Goal: Task Accomplishment & Management: Use online tool/utility

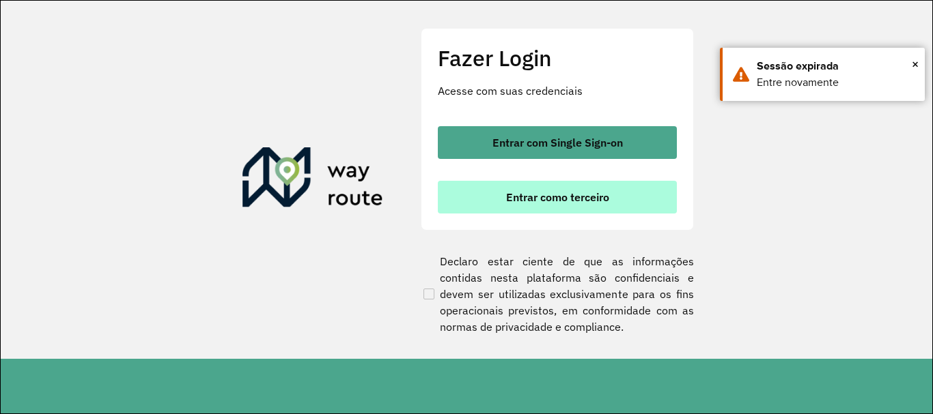
click at [509, 194] on span "Entrar como terceiro" at bounding box center [557, 197] width 103 height 11
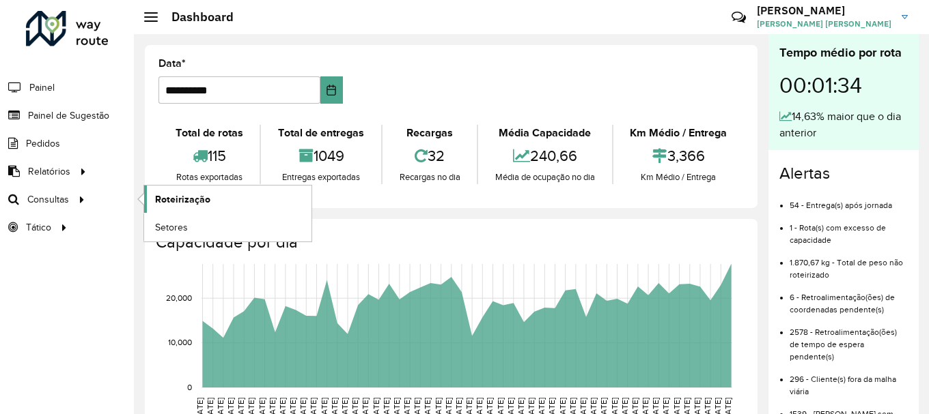
click at [188, 202] on span "Roteirização" at bounding box center [182, 200] width 55 height 14
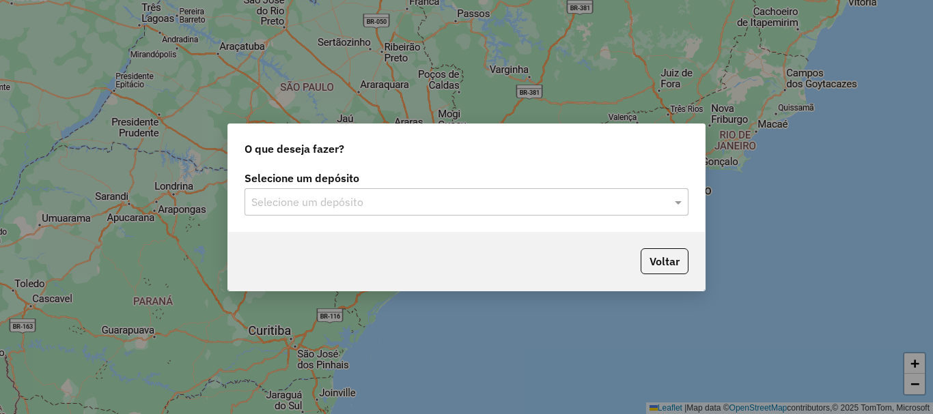
click at [336, 208] on input "text" at bounding box center [452, 203] width 403 height 16
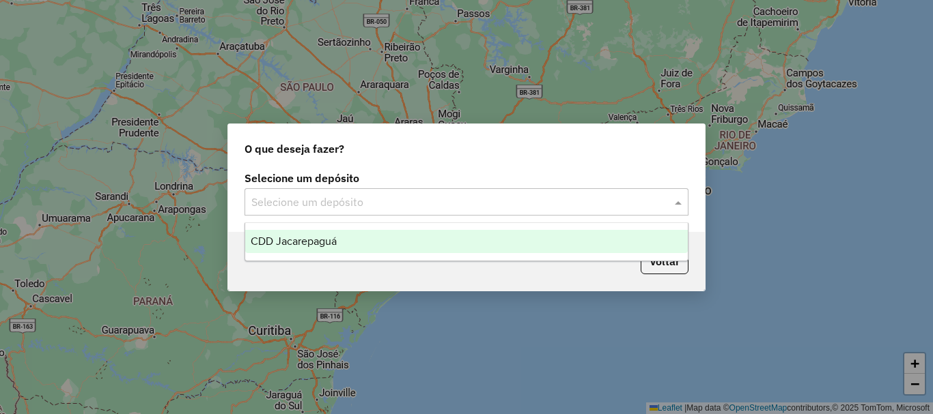
click at [343, 242] on div "CDD Jacarepaguá" at bounding box center [466, 241] width 442 height 23
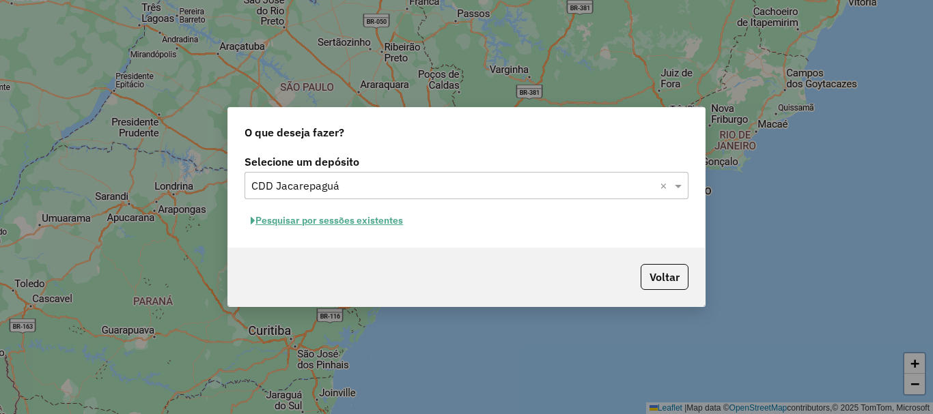
click at [326, 216] on button "Pesquisar por sessões existentes" at bounding box center [326, 220] width 165 height 21
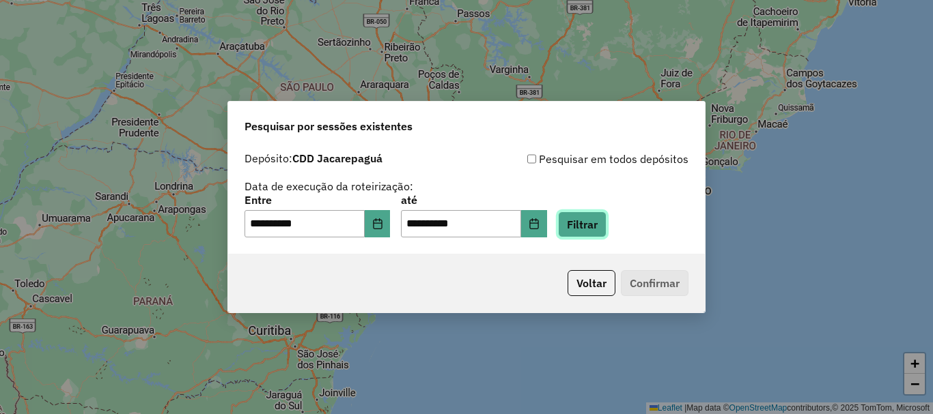
click at [589, 230] on button "Filtrar" at bounding box center [582, 225] width 48 height 26
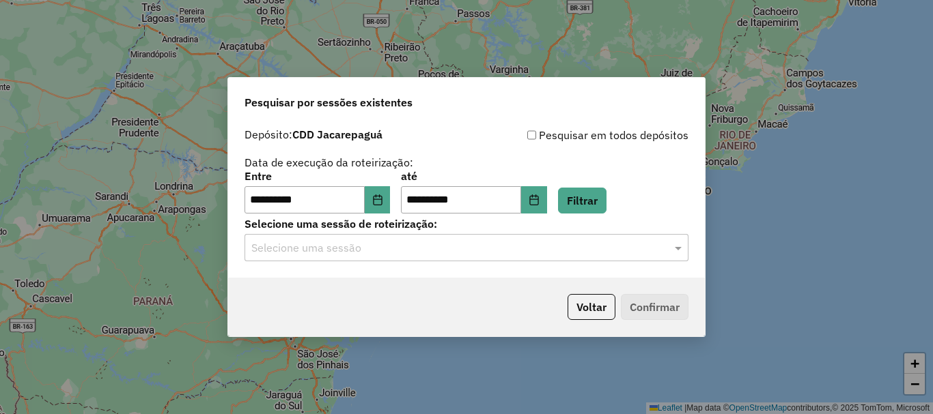
click at [410, 256] on div "Selecione uma sessão" at bounding box center [466, 247] width 444 height 27
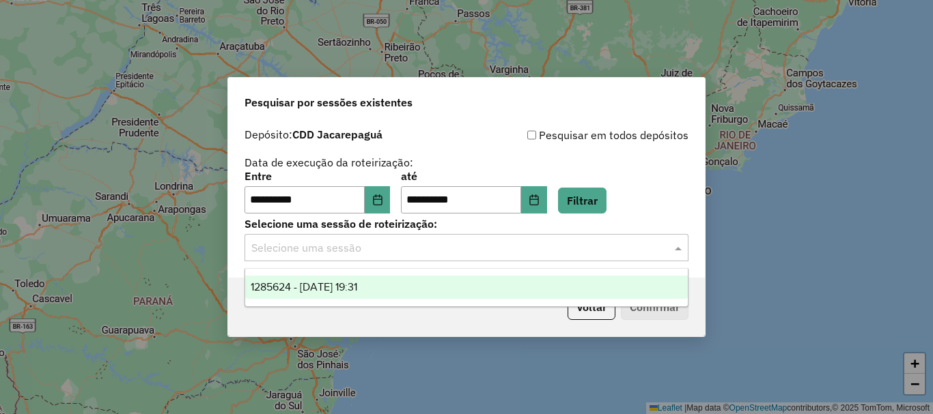
click at [391, 283] on div "1285624 - 30/09/2025 19:31" at bounding box center [466, 287] width 442 height 23
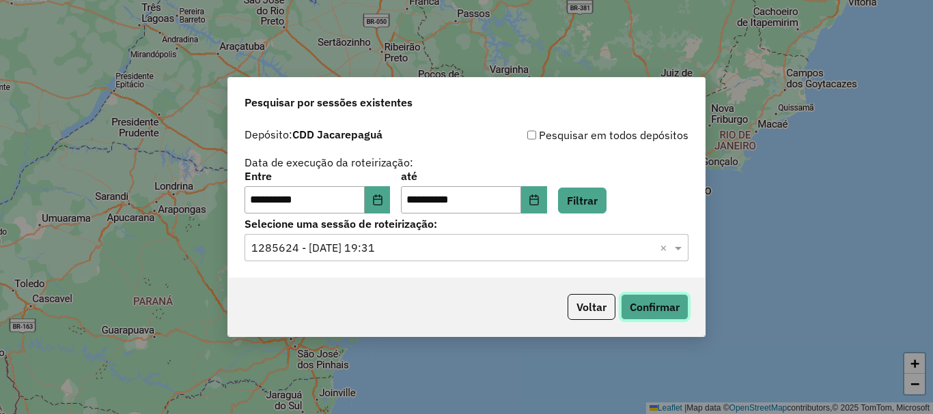
click at [661, 303] on button "Confirmar" at bounding box center [655, 307] width 68 height 26
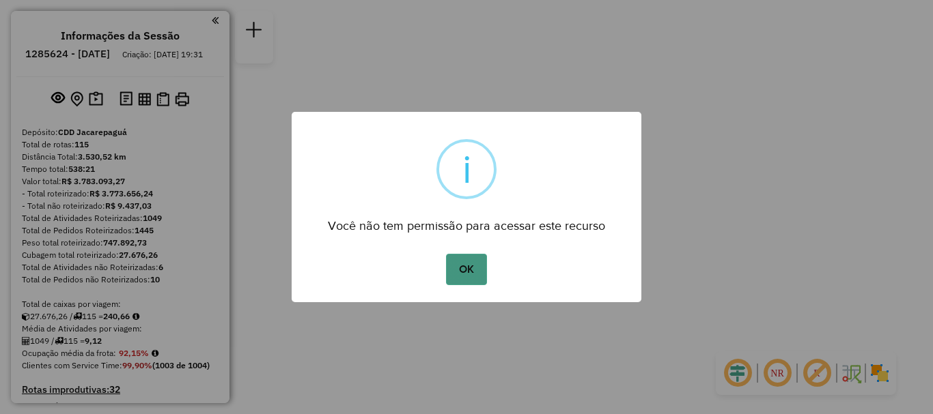
click at [462, 282] on button "OK" at bounding box center [466, 269] width 40 height 31
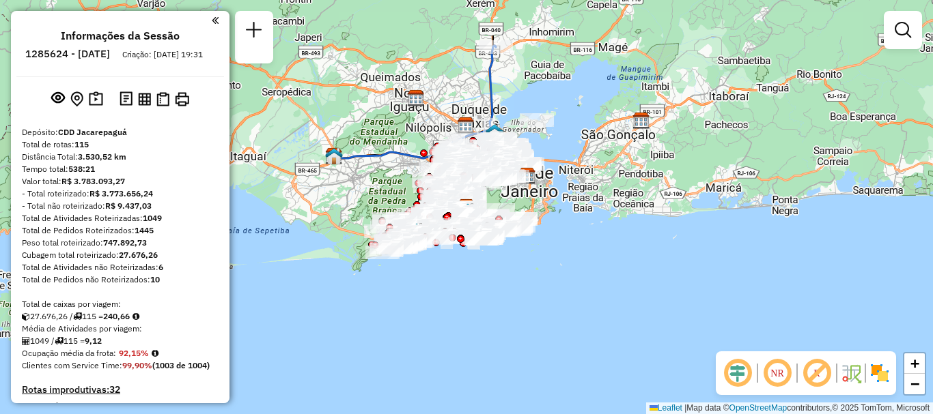
scroll to position [5136, 0]
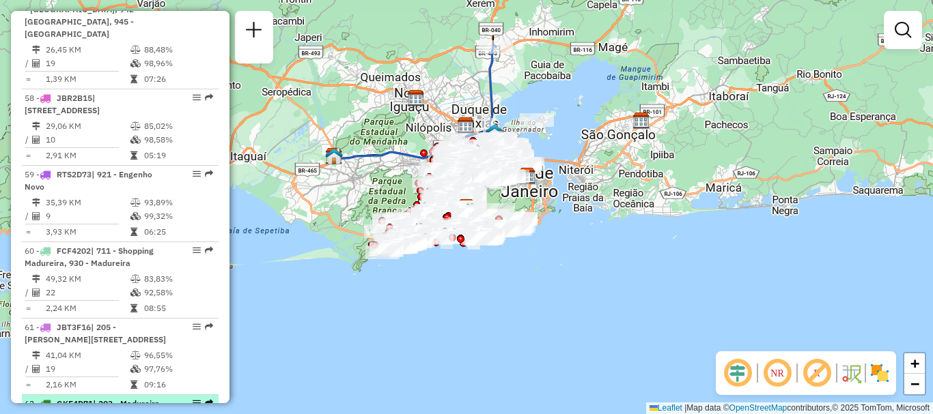
click at [66, 399] on span "| 203 - Madureira, 204 - [PERSON_NAME], 205 - [PERSON_NAME], 213 - Campinho" at bounding box center [94, 416] width 138 height 35
select select "**********"
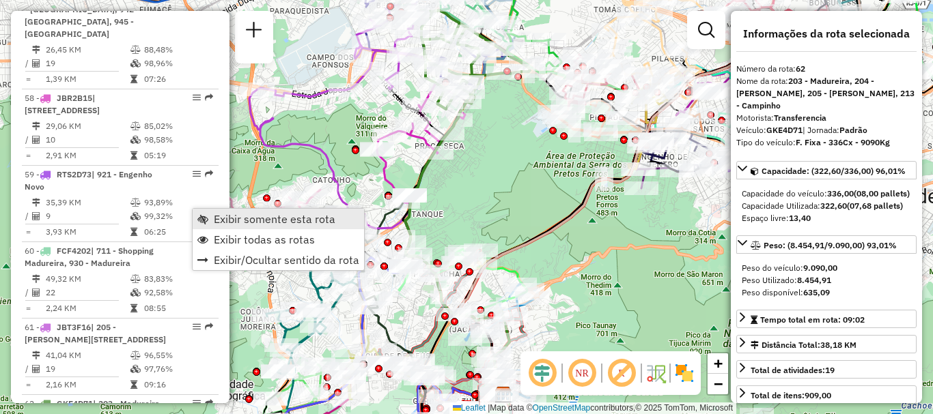
click at [210, 214] on link "Exibir somente esta rota" at bounding box center [278, 219] width 171 height 20
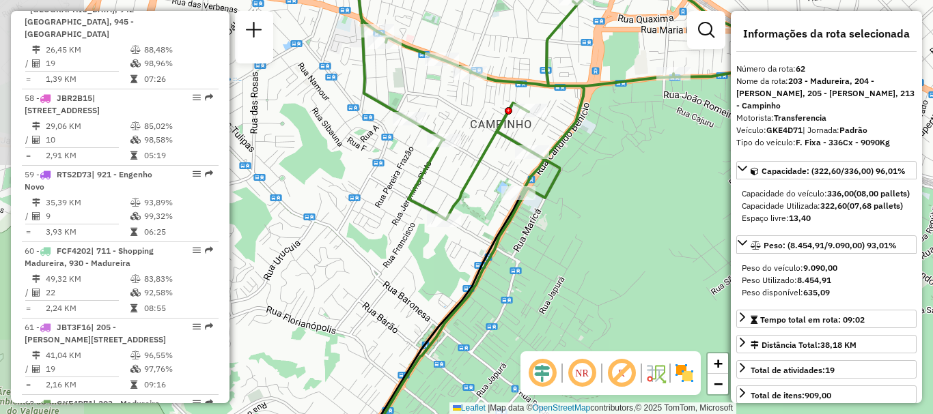
drag, startPoint x: 453, startPoint y: 94, endPoint x: 570, endPoint y: 103, distance: 116.5
click at [570, 103] on icon at bounding box center [566, 84] width 430 height 272
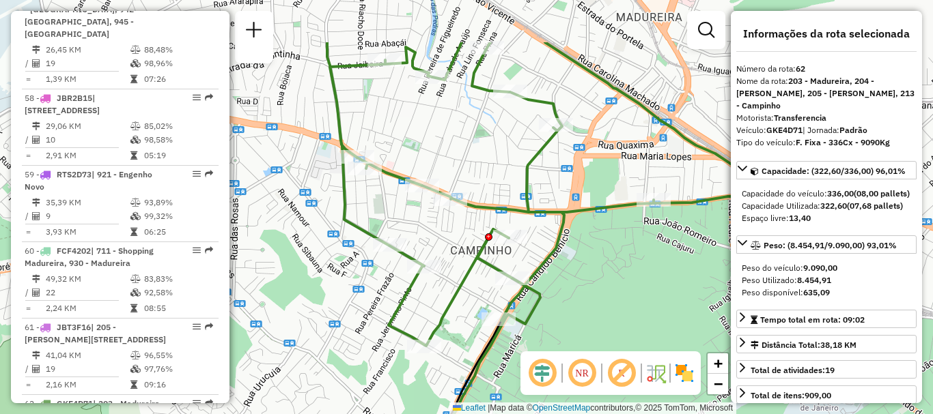
drag, startPoint x: 529, startPoint y: 236, endPoint x: 488, endPoint y: 317, distance: 90.7
click at [488, 317] on icon at bounding box center [544, 194] width 434 height 304
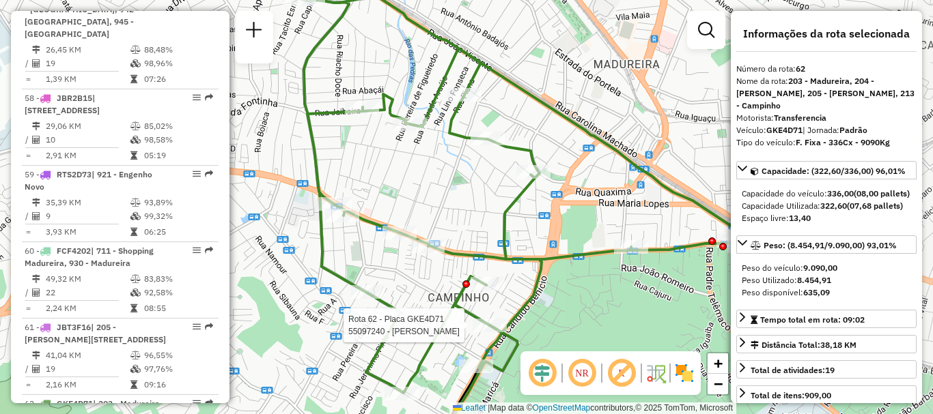
click at [488, 317] on icon at bounding box center [519, 195] width 439 height 397
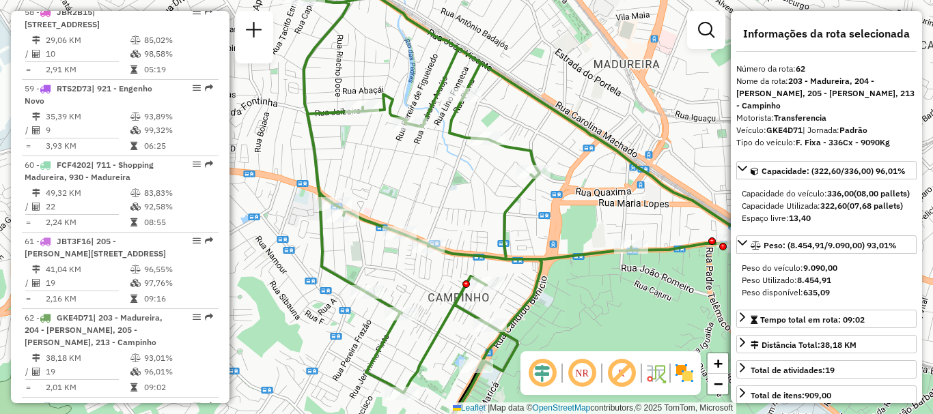
scroll to position [5324, 0]
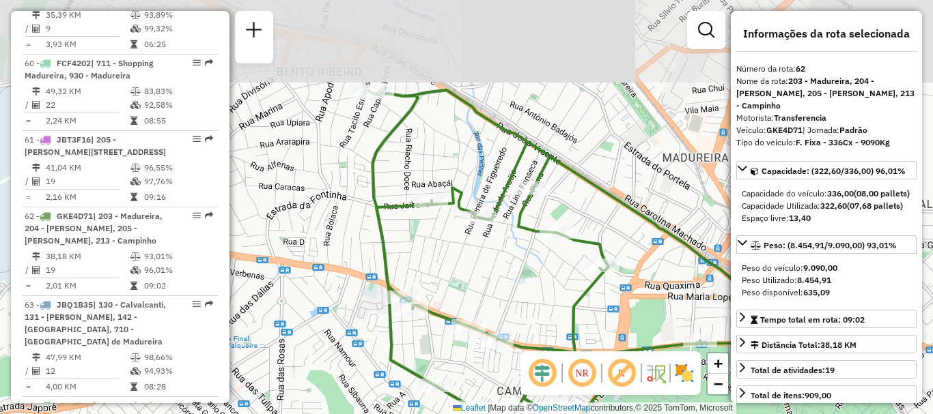
drag, startPoint x: 527, startPoint y: 277, endPoint x: 551, endPoint y: 313, distance: 43.4
click at [551, 313] on div "Janela de atendimento Grade de atendimento Capacidade Transportadoras Veículos …" at bounding box center [466, 207] width 933 height 414
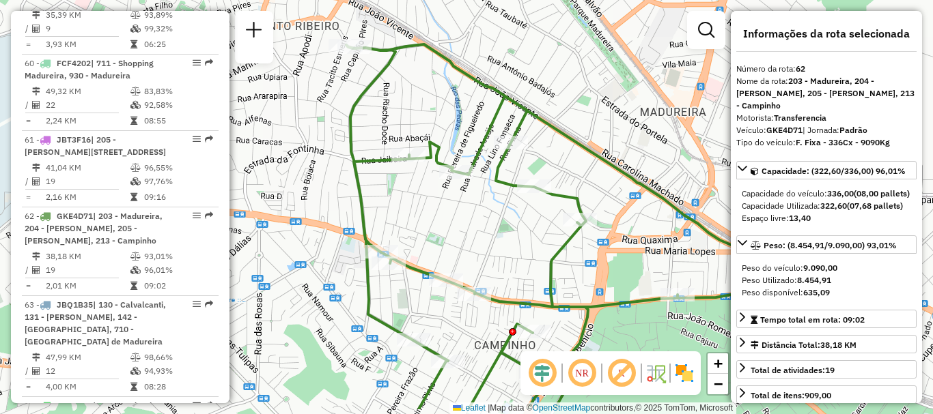
drag, startPoint x: 544, startPoint y: 310, endPoint x: 505, endPoint y: 238, distance: 82.2
click at [518, 258] on div "Janela de atendimento Grade de atendimento Capacidade Transportadoras Veículos …" at bounding box center [466, 207] width 933 height 414
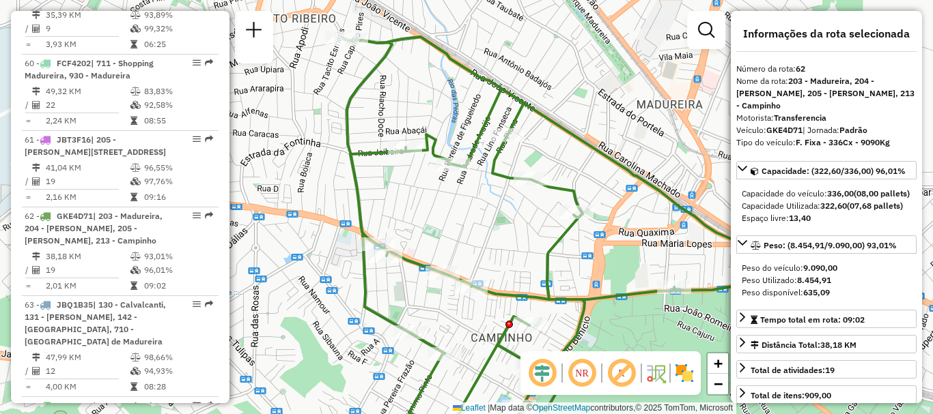
drag, startPoint x: 475, startPoint y: 208, endPoint x: 439, endPoint y: 204, distance: 35.7
click at [458, 204] on div "Janela de atendimento Grade de atendimento Capacidade Transportadoras Veículos …" at bounding box center [466, 207] width 933 height 414
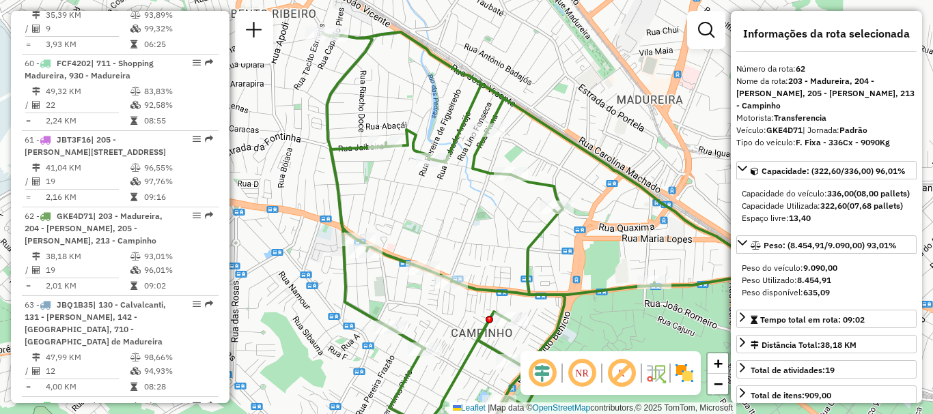
drag, startPoint x: 350, startPoint y: 204, endPoint x: 322, endPoint y: 202, distance: 28.1
click at [337, 204] on div "Janela de atendimento Grade de atendimento Capacidade Transportadoras Veículos …" at bounding box center [466, 207] width 933 height 414
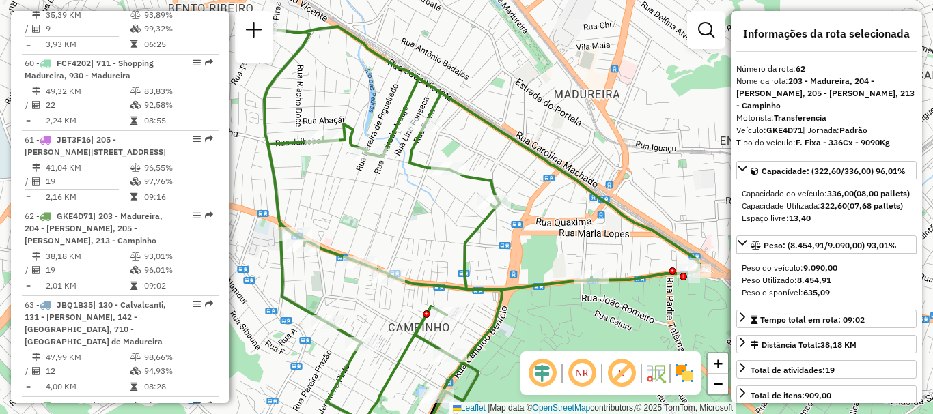
drag, startPoint x: 514, startPoint y: 257, endPoint x: 454, endPoint y: 228, distance: 66.0
click at [467, 236] on div "Janela de atendimento Grade de atendimento Capacidade Transportadoras Veículos …" at bounding box center [466, 207] width 933 height 414
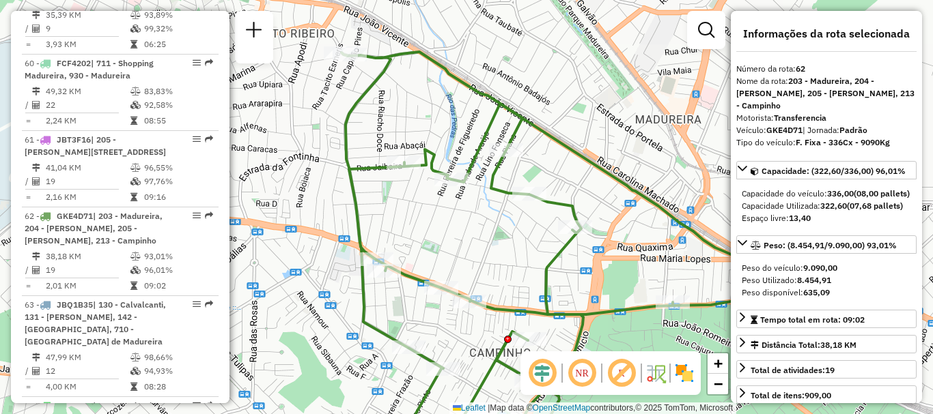
drag, startPoint x: 452, startPoint y: 227, endPoint x: 580, endPoint y: 278, distance: 138.2
click at [580, 278] on div "Janela de atendimento Grade de atendimento Capacidade Transportadoras Veículos …" at bounding box center [466, 207] width 933 height 414
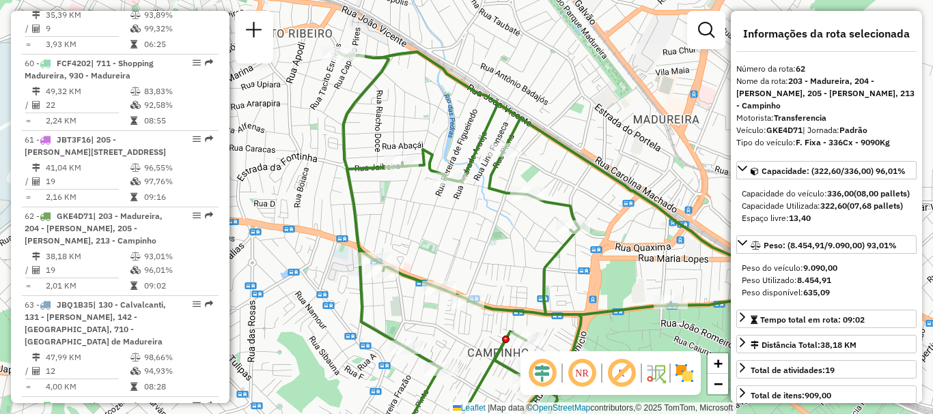
click at [578, 278] on div "Janela de atendimento Grade de atendimento Capacidade Transportadoras Veículos …" at bounding box center [466, 207] width 933 height 414
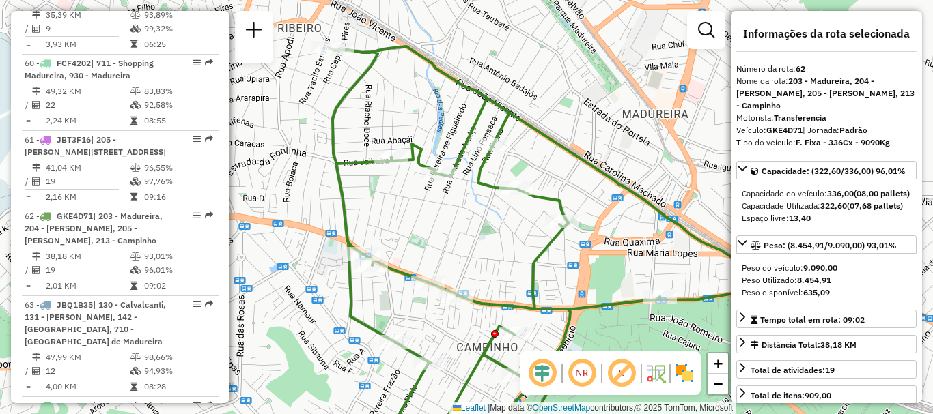
drag, startPoint x: 572, startPoint y: 277, endPoint x: 509, endPoint y: 251, distance: 67.1
click at [534, 262] on div "Janela de atendimento Grade de atendimento Capacidade Transportadoras Veículos …" at bounding box center [466, 207] width 933 height 414
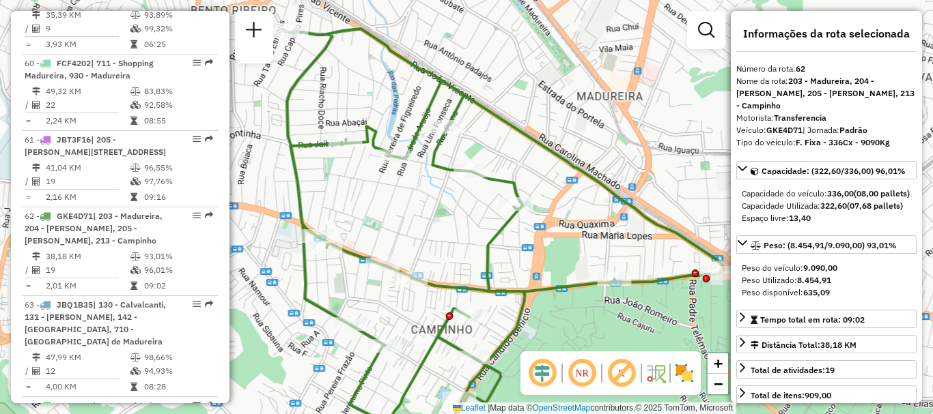
drag, startPoint x: 509, startPoint y: 251, endPoint x: 498, endPoint y: 246, distance: 12.8
click at [498, 246] on icon at bounding box center [502, 227] width 439 height 397
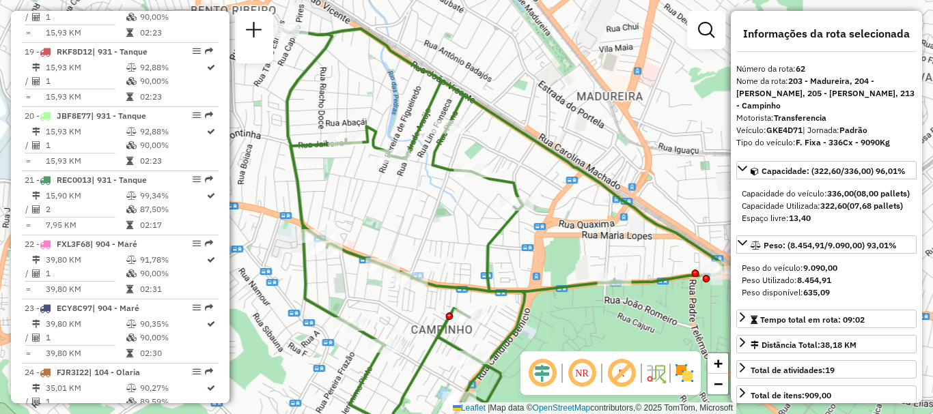
scroll to position [5047, 0]
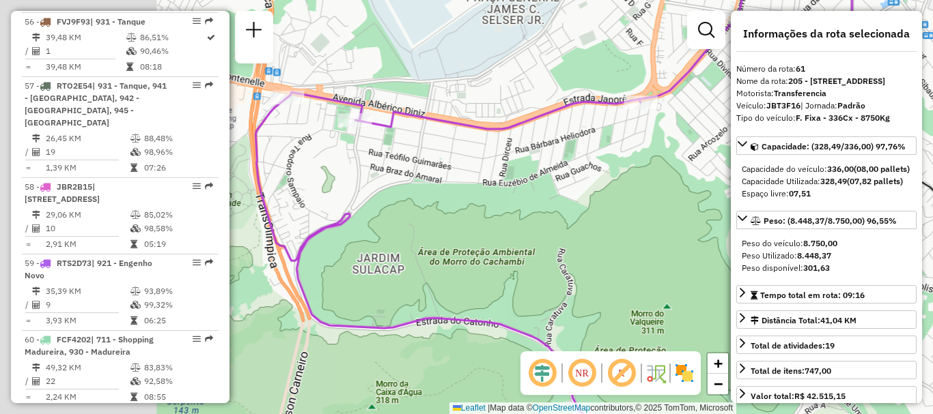
drag, startPoint x: 501, startPoint y: 152, endPoint x: 651, endPoint y: 136, distance: 150.4
click at [651, 136] on div "Janela de atendimento Grade de atendimento Capacidade Transportadoras Veículos …" at bounding box center [466, 207] width 933 height 414
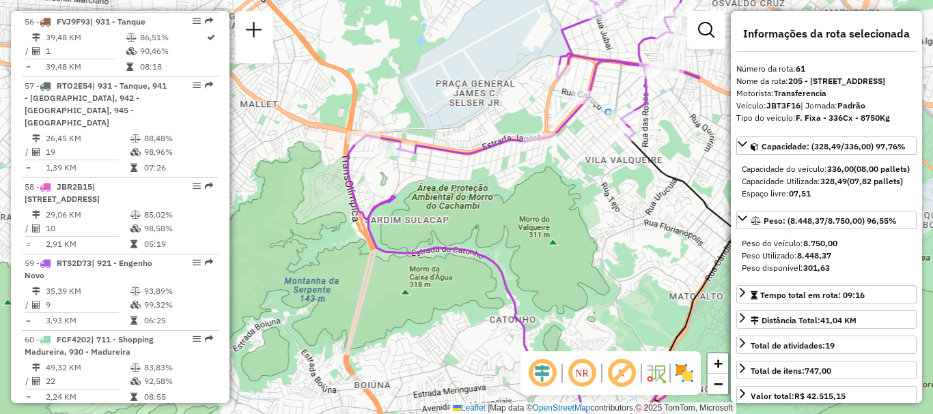
drag, startPoint x: 520, startPoint y: 157, endPoint x: 478, endPoint y: 171, distance: 44.5
click at [478, 171] on div "Janela de atendimento Grade de atendimento Capacidade Transportadoras Veículos …" at bounding box center [466, 207] width 933 height 414
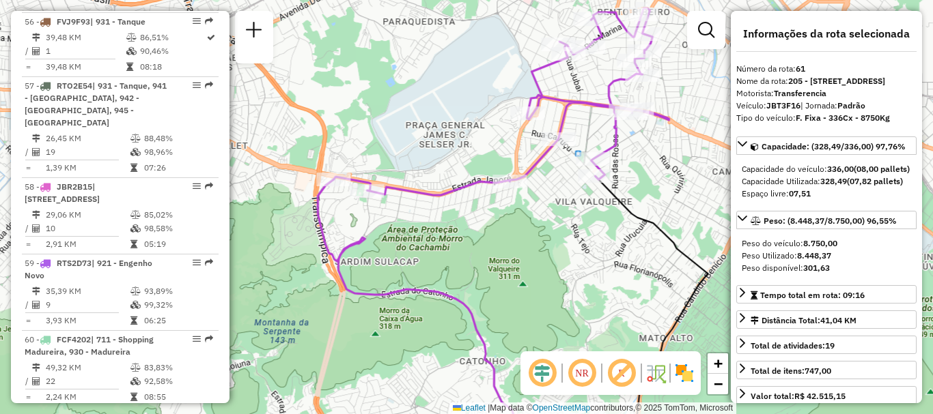
drag, startPoint x: 537, startPoint y: 85, endPoint x: 501, endPoint y: 135, distance: 61.8
click at [501, 135] on div "Janela de atendimento Grade de atendimento Capacidade Transportadoras Veículos …" at bounding box center [466, 207] width 933 height 414
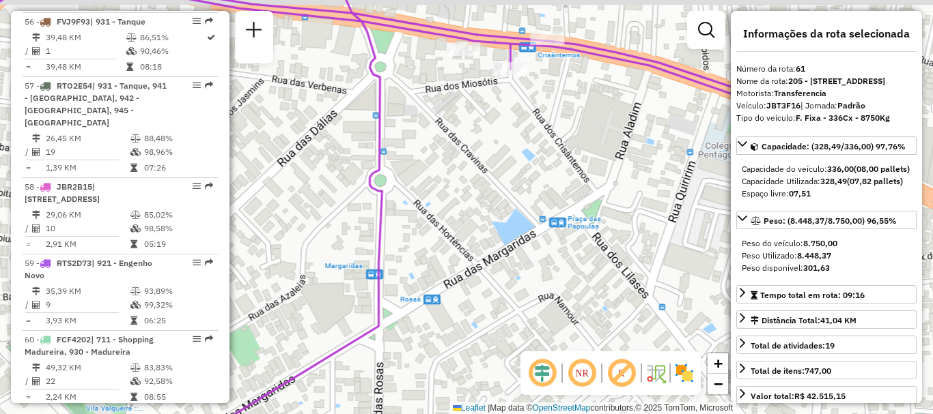
drag, startPoint x: 538, startPoint y: 89, endPoint x: 544, endPoint y: 117, distance: 28.5
click at [544, 117] on div "Janela de atendimento Grade de atendimento Capacidade Transportadoras Veículos …" at bounding box center [466, 207] width 933 height 414
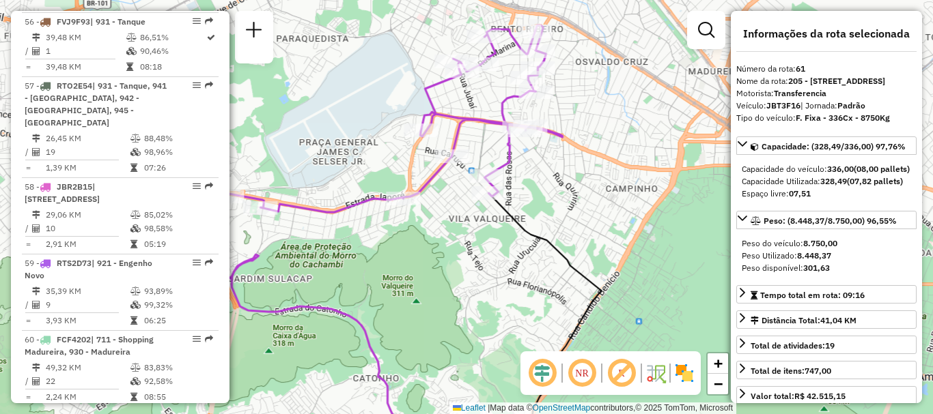
drag, startPoint x: 531, startPoint y: 85, endPoint x: 548, endPoint y: 131, distance: 49.1
click at [548, 131] on icon at bounding box center [394, 118] width 335 height 187
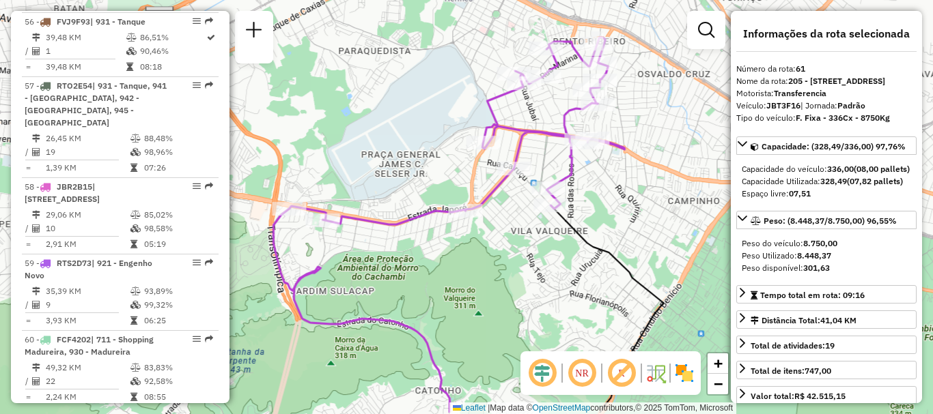
drag, startPoint x: 438, startPoint y: 254, endPoint x: 574, endPoint y: 212, distance: 142.3
click at [574, 212] on div "Janela de atendimento Grade de atendimento Capacidade Transportadoras Veículos …" at bounding box center [466, 207] width 933 height 414
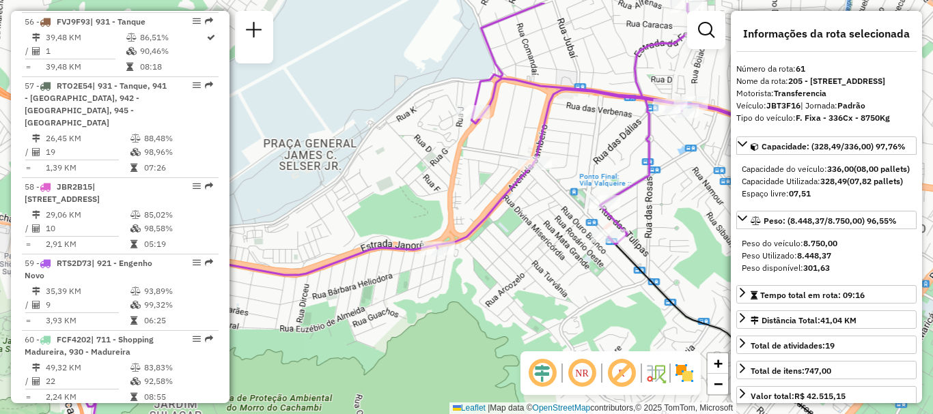
drag, startPoint x: 535, startPoint y: 260, endPoint x: 374, endPoint y: 305, distance: 167.2
click at [374, 305] on div "Janela de atendimento Grade de atendimento Capacidade Transportadoras Veículos …" at bounding box center [466, 207] width 933 height 414
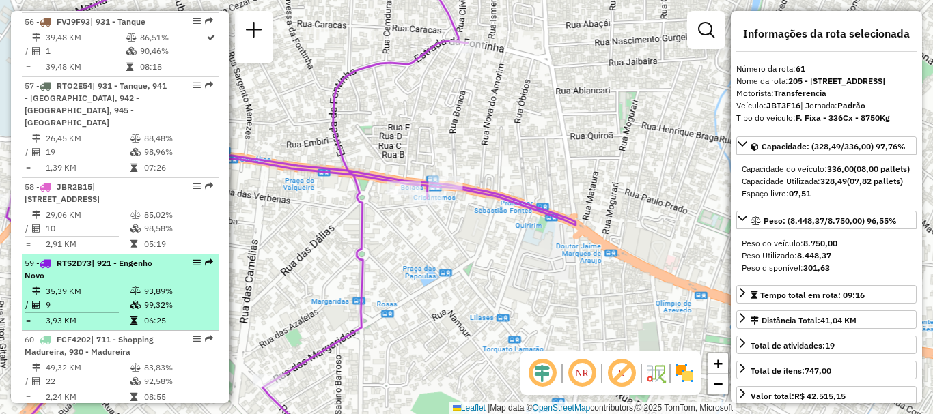
click at [104, 298] on td "9" at bounding box center [87, 305] width 85 height 14
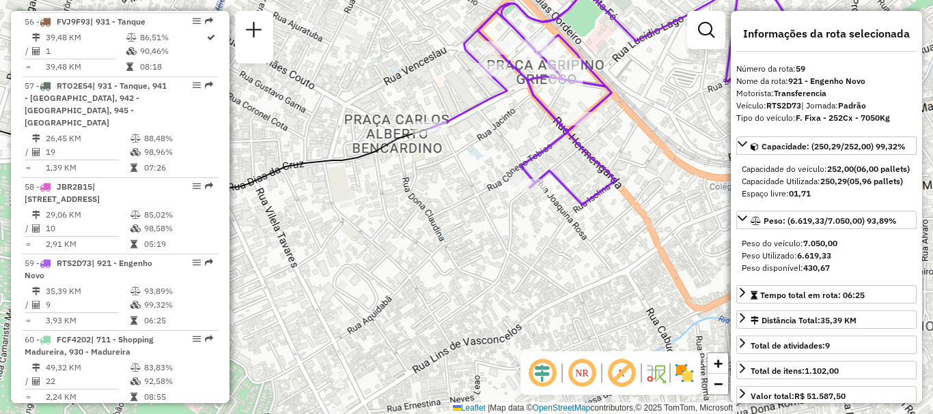
scroll to position [5326, 0]
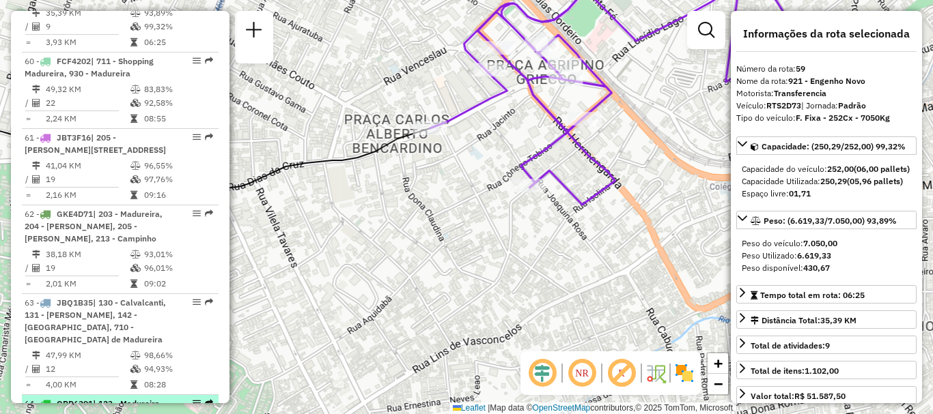
click at [76, 399] on span "QRD6391" at bounding box center [75, 404] width 36 height 10
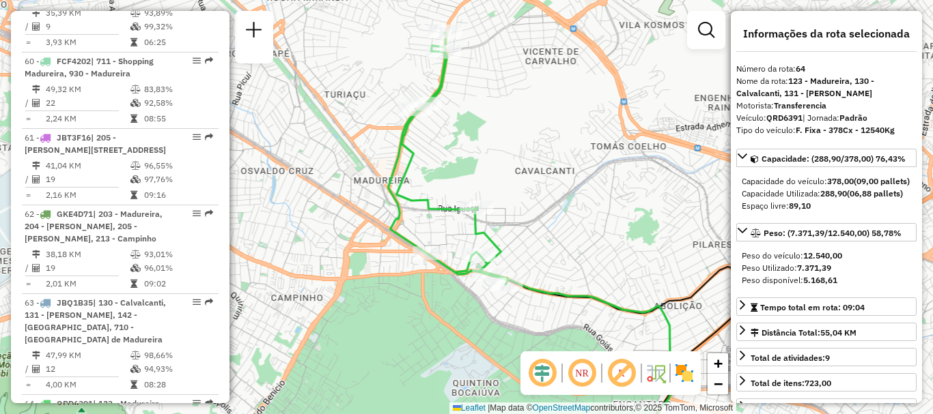
click at [487, 146] on div "Janela de atendimento Grade de atendimento Capacidade Transportadoras Veículos …" at bounding box center [466, 207] width 933 height 414
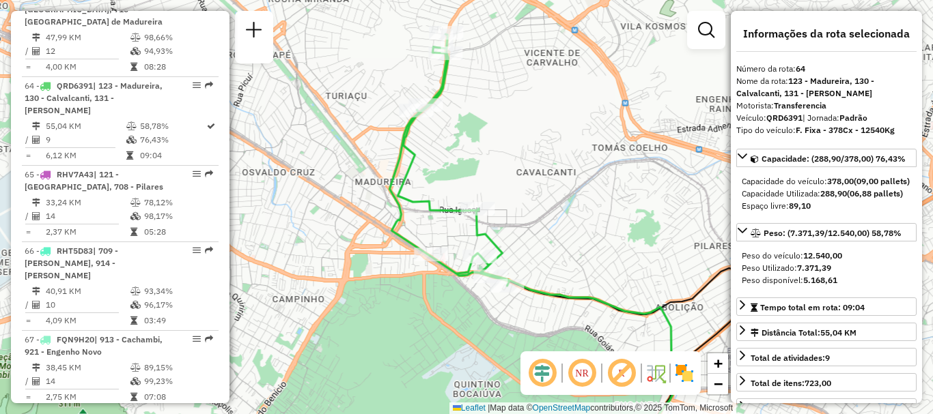
scroll to position [5225, 0]
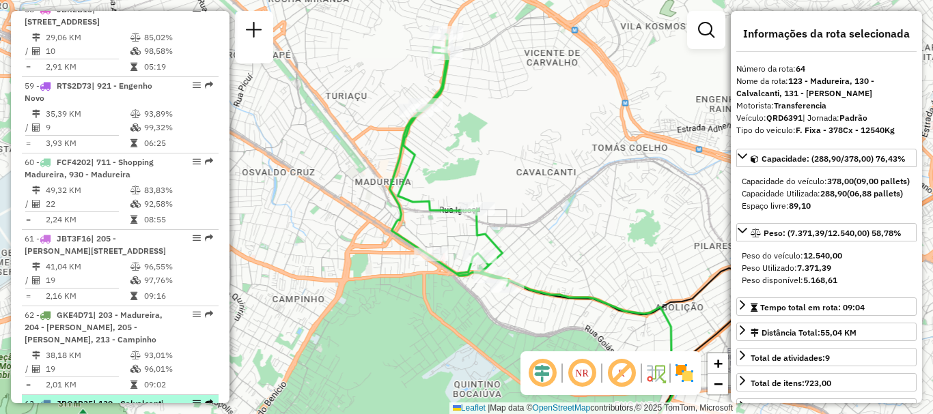
click at [80, 399] on span "JBQ1B35" at bounding box center [75, 404] width 36 height 10
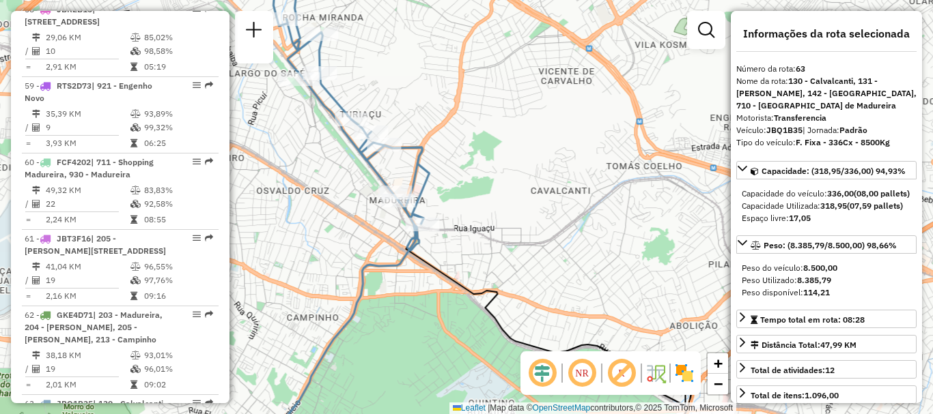
scroll to position [6283, 0]
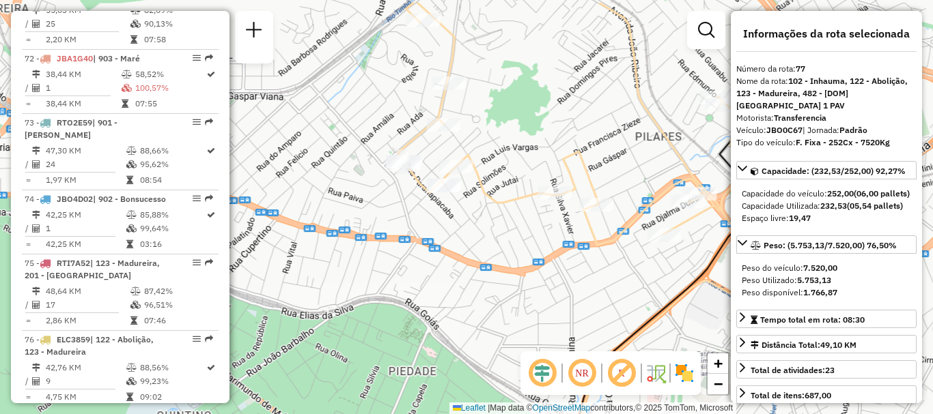
drag, startPoint x: 539, startPoint y: 68, endPoint x: 619, endPoint y: 117, distance: 93.6
click at [618, 117] on div "Janela de atendimento Grade de atendimento Capacidade Transportadoras Veículos …" at bounding box center [466, 207] width 933 height 414
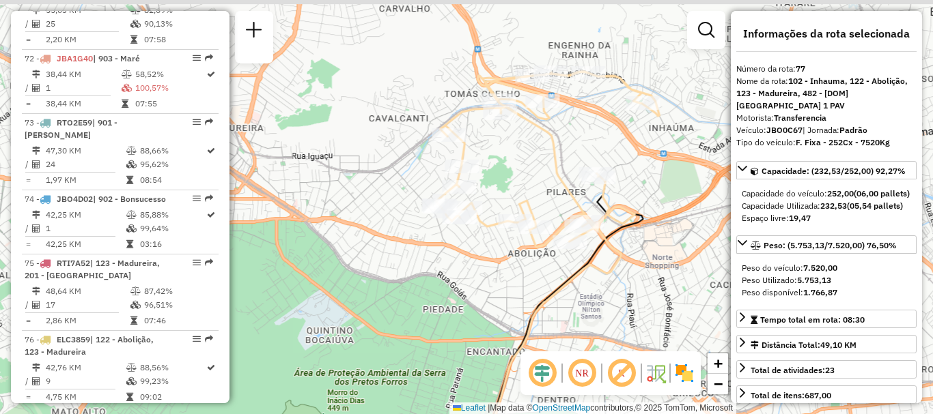
drag, startPoint x: 582, startPoint y: 102, endPoint x: 512, endPoint y: 173, distance: 100.4
click at [512, 173] on div "Janela de atendimento Grade de atendimento Capacidade Transportadoras Veículos …" at bounding box center [466, 207] width 933 height 414
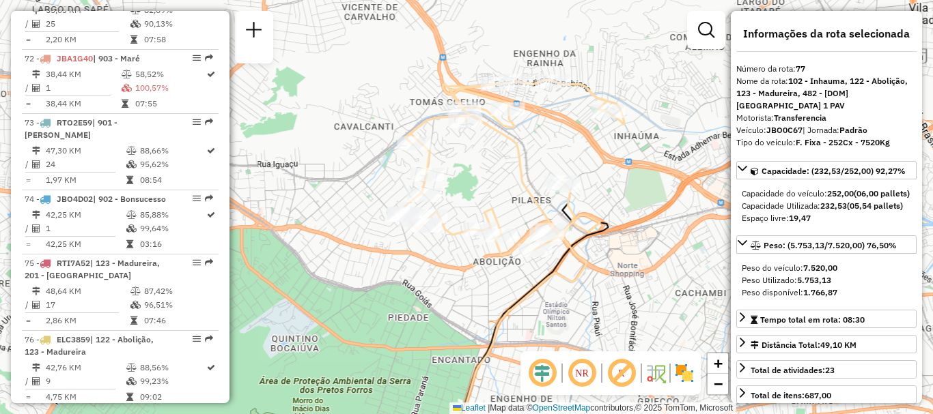
drag, startPoint x: 433, startPoint y: 197, endPoint x: 496, endPoint y: 168, distance: 69.7
click at [497, 168] on div "Janela de atendimento Grade de atendimento Capacidade Transportadoras Veículos …" at bounding box center [466, 207] width 933 height 414
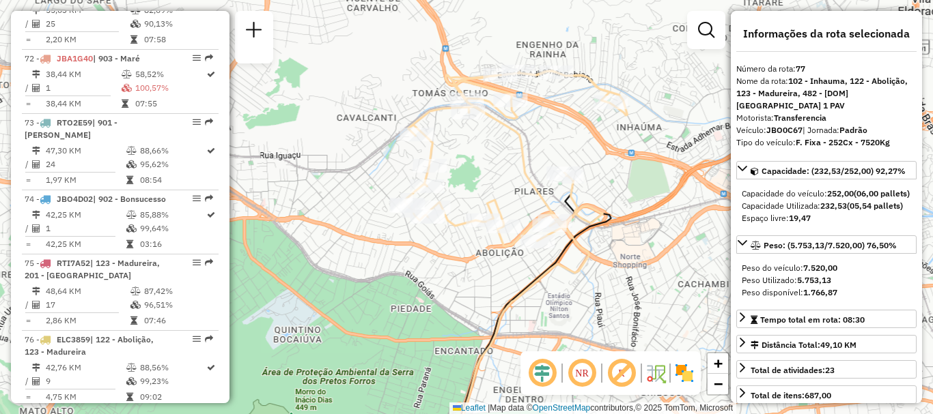
click at [496, 167] on div "Janela de atendimento Grade de atendimento Capacidade Transportadoras Veículos …" at bounding box center [466, 207] width 933 height 414
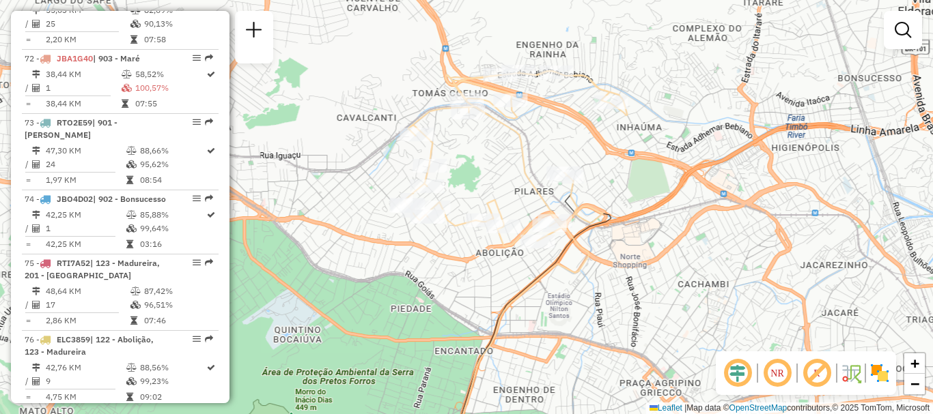
drag, startPoint x: 25, startPoint y: 406, endPoint x: 44, endPoint y: 406, distance: 19.8
click at [33, 407] on div "Janela de atendimento Grade de atendimento Capacidade Transportadoras Veículos …" at bounding box center [466, 207] width 933 height 414
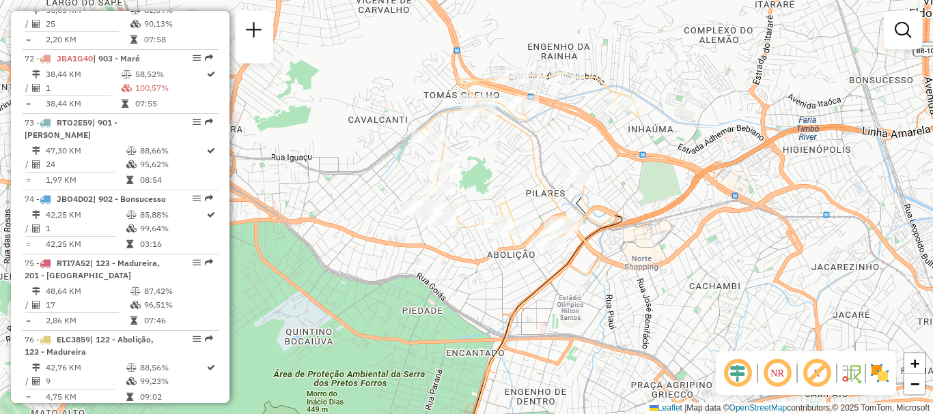
select select "**********"
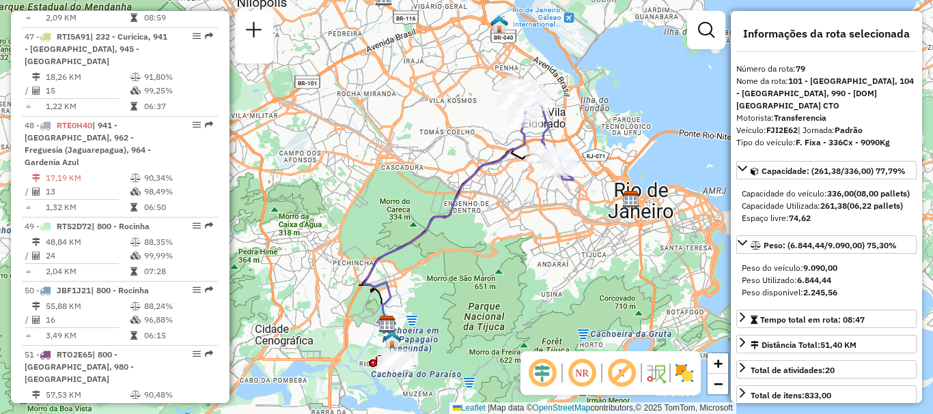
scroll to position [5708, 0]
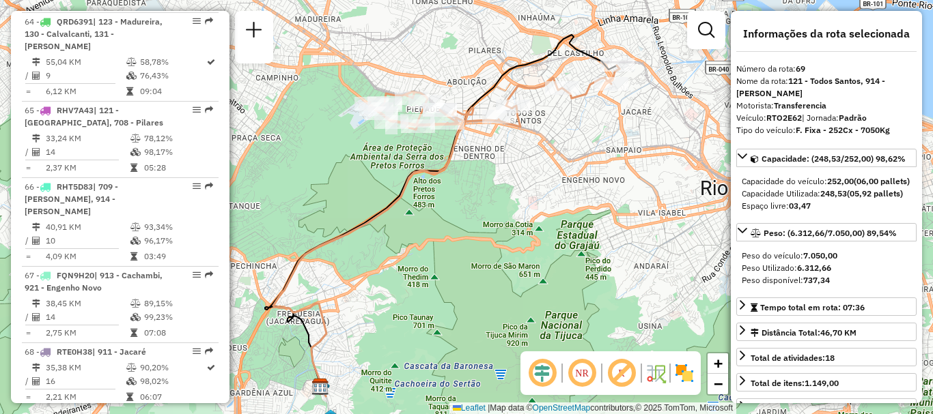
drag, startPoint x: 549, startPoint y: 122, endPoint x: 496, endPoint y: 133, distance: 54.5
click at [496, 133] on div "Janela de atendimento Grade de atendimento Capacidade Transportadoras Veículos …" at bounding box center [466, 207] width 933 height 414
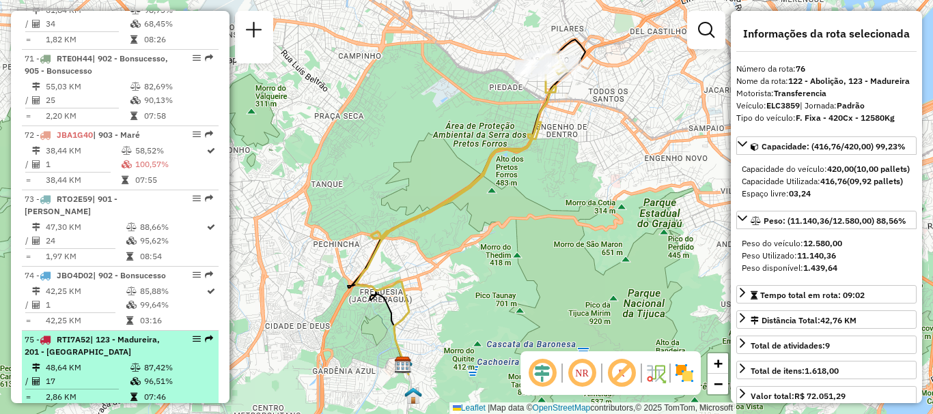
click at [115, 361] on td "48,64 KM" at bounding box center [87, 368] width 85 height 14
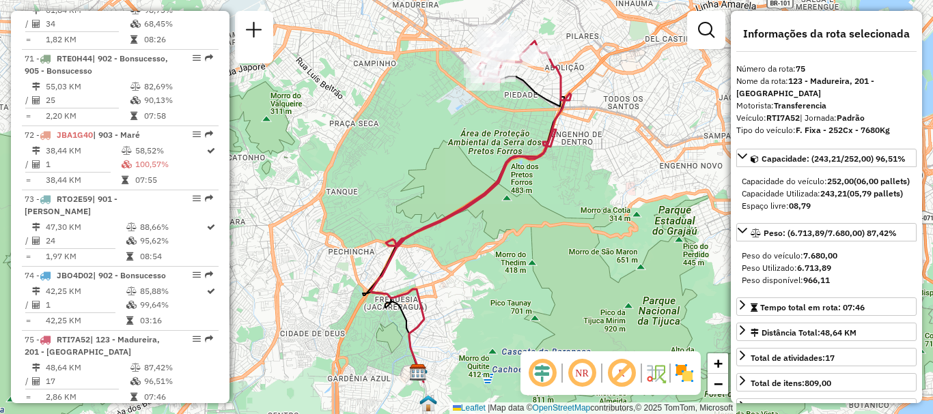
scroll to position [4971, 0]
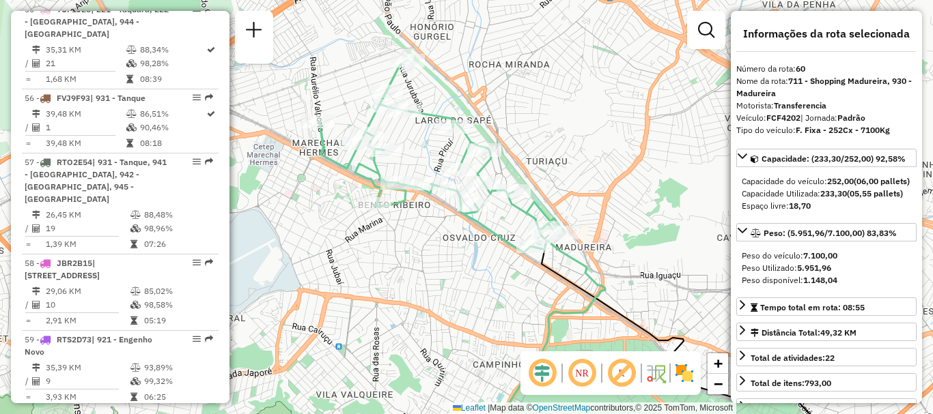
scroll to position [5708, 0]
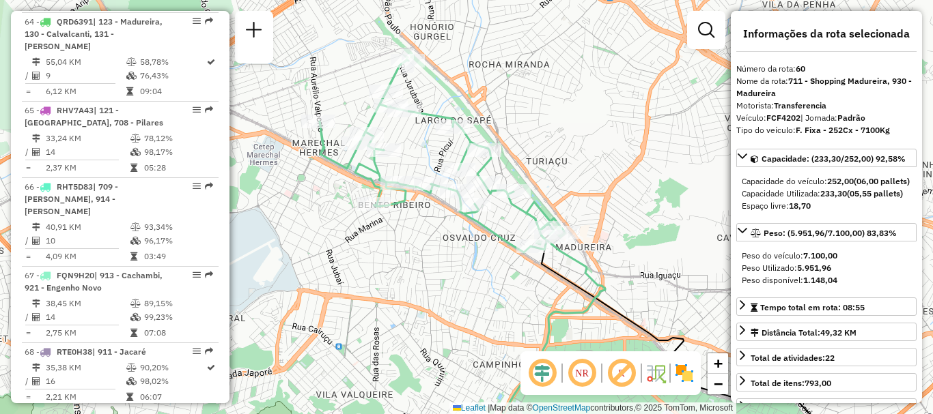
click at [87, 411] on span "| 121 - Todos Santos, 914 - [PERSON_NAME]" at bounding box center [84, 422] width 119 height 23
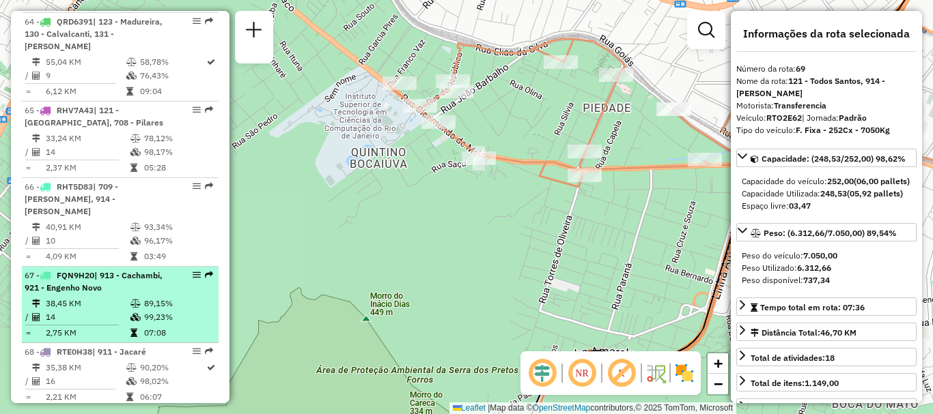
click at [102, 270] on span "| 913 - Cachambi, 921 - Engenho Novo" at bounding box center [94, 281] width 138 height 23
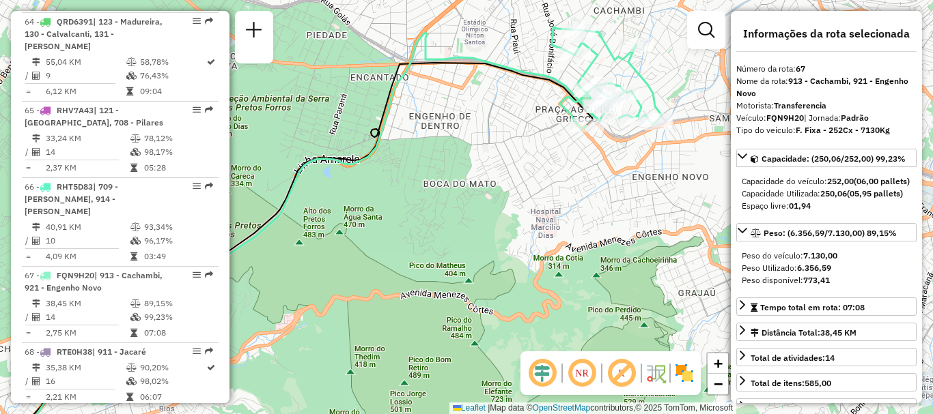
scroll to position [4971, 0]
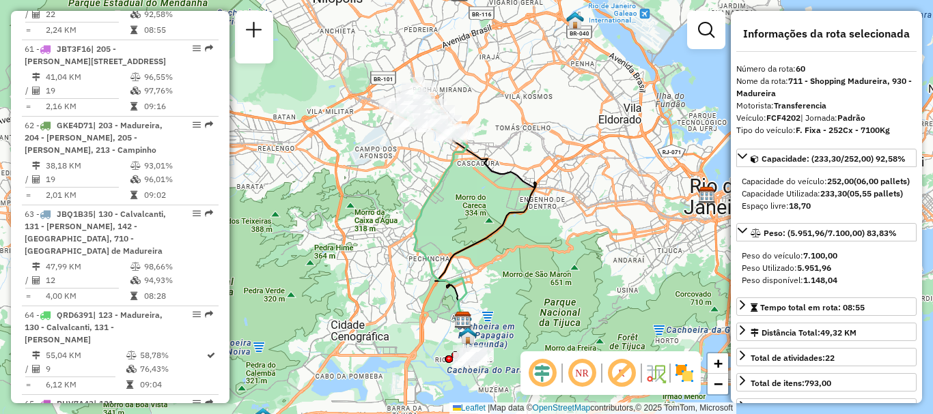
scroll to position [6130, 0]
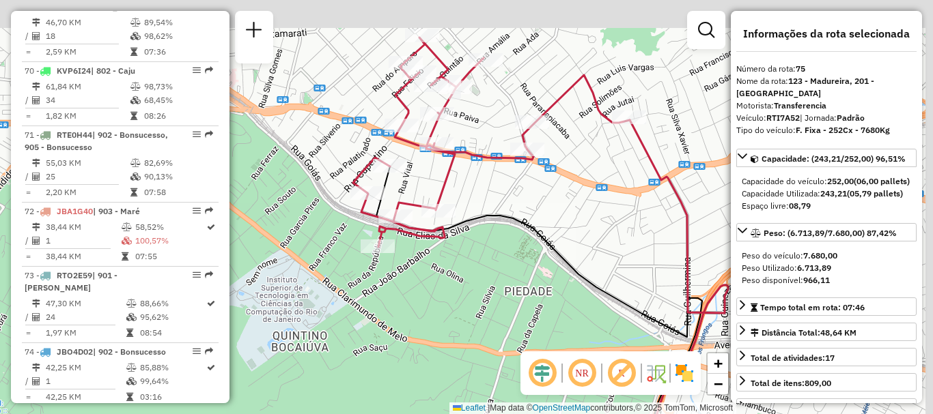
click at [496, 152] on div "Janela de atendimento Grade de atendimento Capacidade Transportadoras Veículos …" at bounding box center [466, 207] width 933 height 414
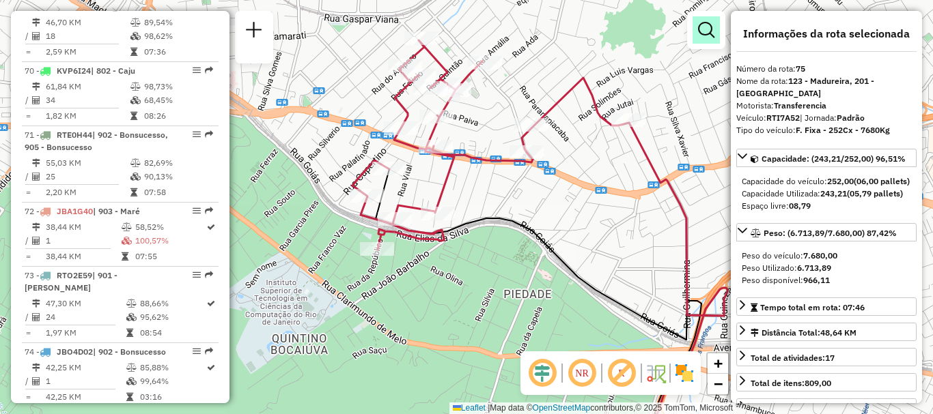
scroll to position [5925, 0]
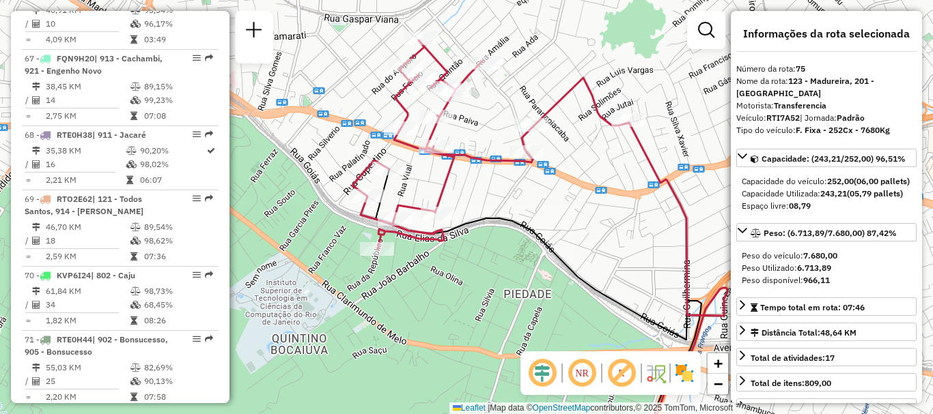
click at [124, 411] on span "| 903 - Maré" at bounding box center [116, 416] width 47 height 10
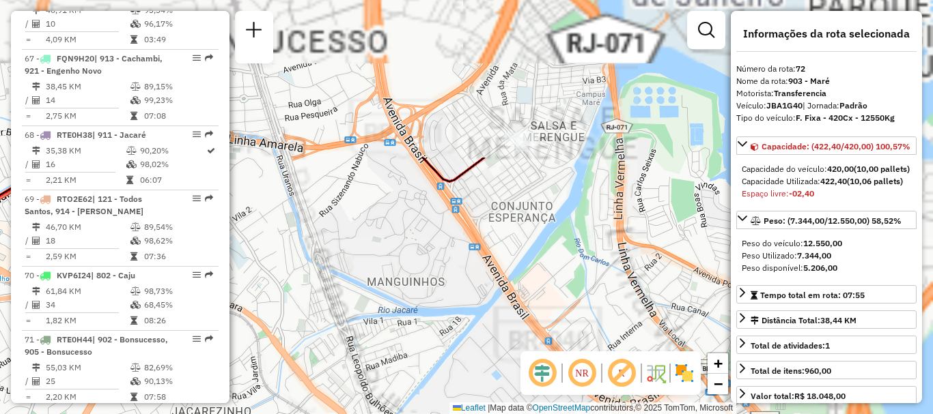
drag, startPoint x: 664, startPoint y: 44, endPoint x: 391, endPoint y: 266, distance: 352.4
click at [396, 263] on div "Janela de atendimento Grade de atendimento Capacidade Transportadoras Veículos …" at bounding box center [466, 207] width 933 height 414
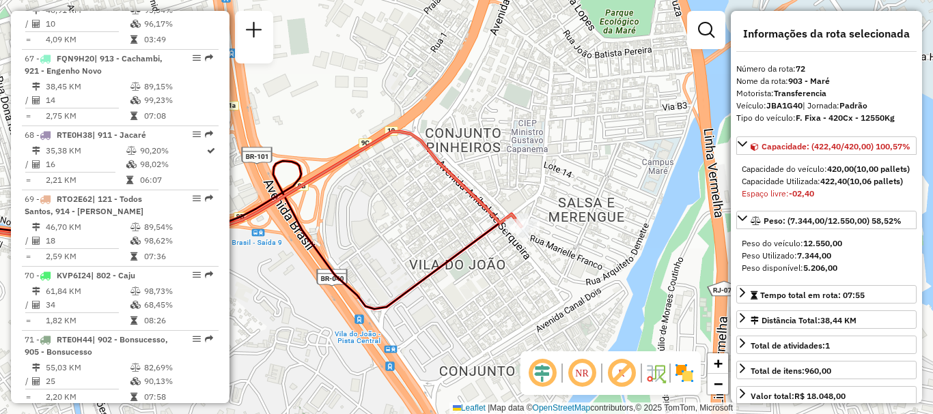
drag, startPoint x: 519, startPoint y: 105, endPoint x: 519, endPoint y: 157, distance: 51.9
click at [519, 157] on div "Janela de atendimento Grade de atendimento Capacidade Transportadoras Veículos …" at bounding box center [466, 207] width 933 height 414
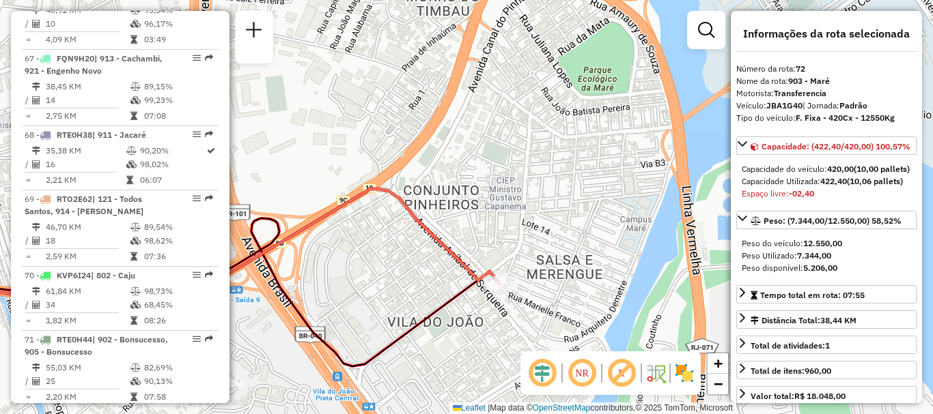
drag, startPoint x: 515, startPoint y: 94, endPoint x: 492, endPoint y: 156, distance: 66.3
click at [492, 156] on div "Janela de atendimento Grade de atendimento Capacidade Transportadoras Veículos …" at bounding box center [466, 207] width 933 height 414
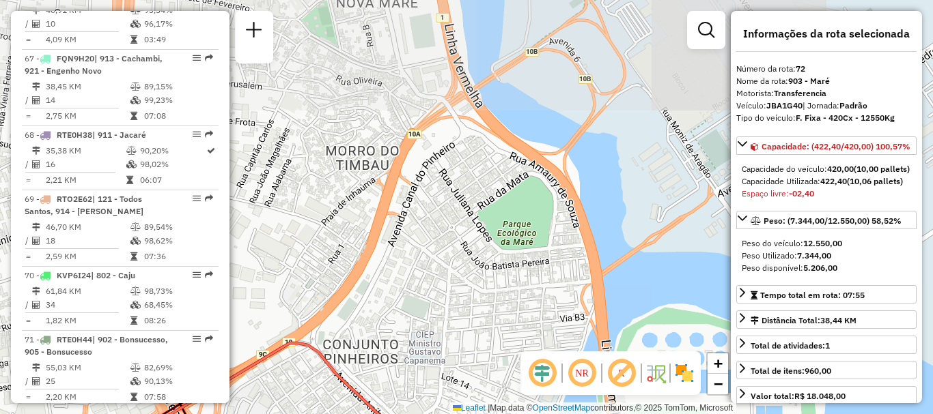
drag, startPoint x: 510, startPoint y: 88, endPoint x: 432, endPoint y: 238, distance: 168.9
click at [432, 238] on div "Janela de atendimento Grade de atendimento Capacidade Transportadoras Veículos …" at bounding box center [466, 207] width 933 height 414
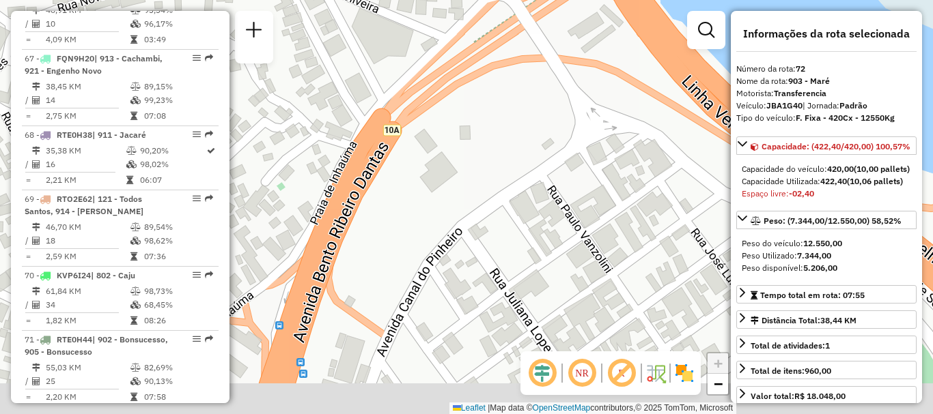
drag, startPoint x: 445, startPoint y: 337, endPoint x: 460, endPoint y: 228, distance: 109.6
click at [460, 230] on div "Janela de atendimento Grade de atendimento Capacidade Transportadoras Veículos …" at bounding box center [466, 207] width 933 height 414
